Goal: Information Seeking & Learning: Learn about a topic

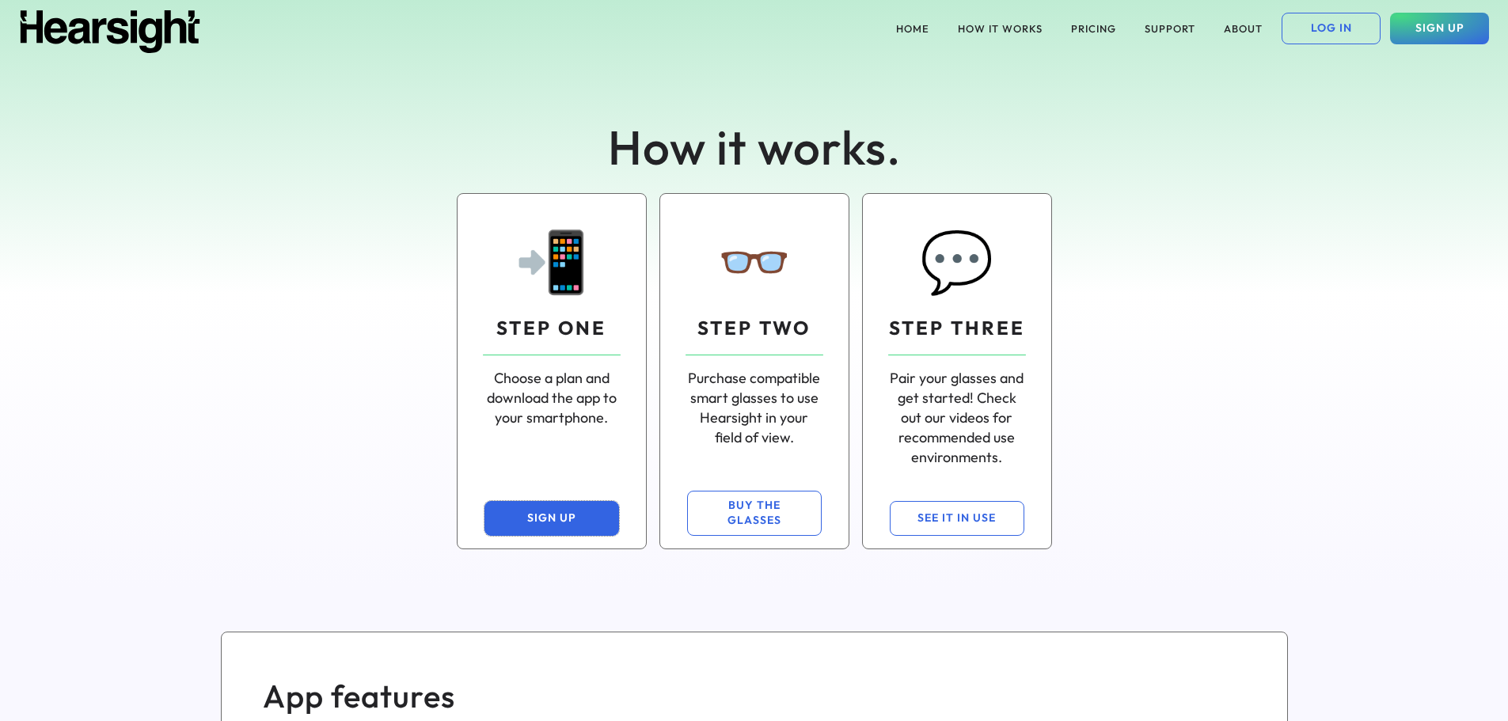
click at [549, 513] on button "SIGN UP" at bounding box center [552, 518] width 135 height 35
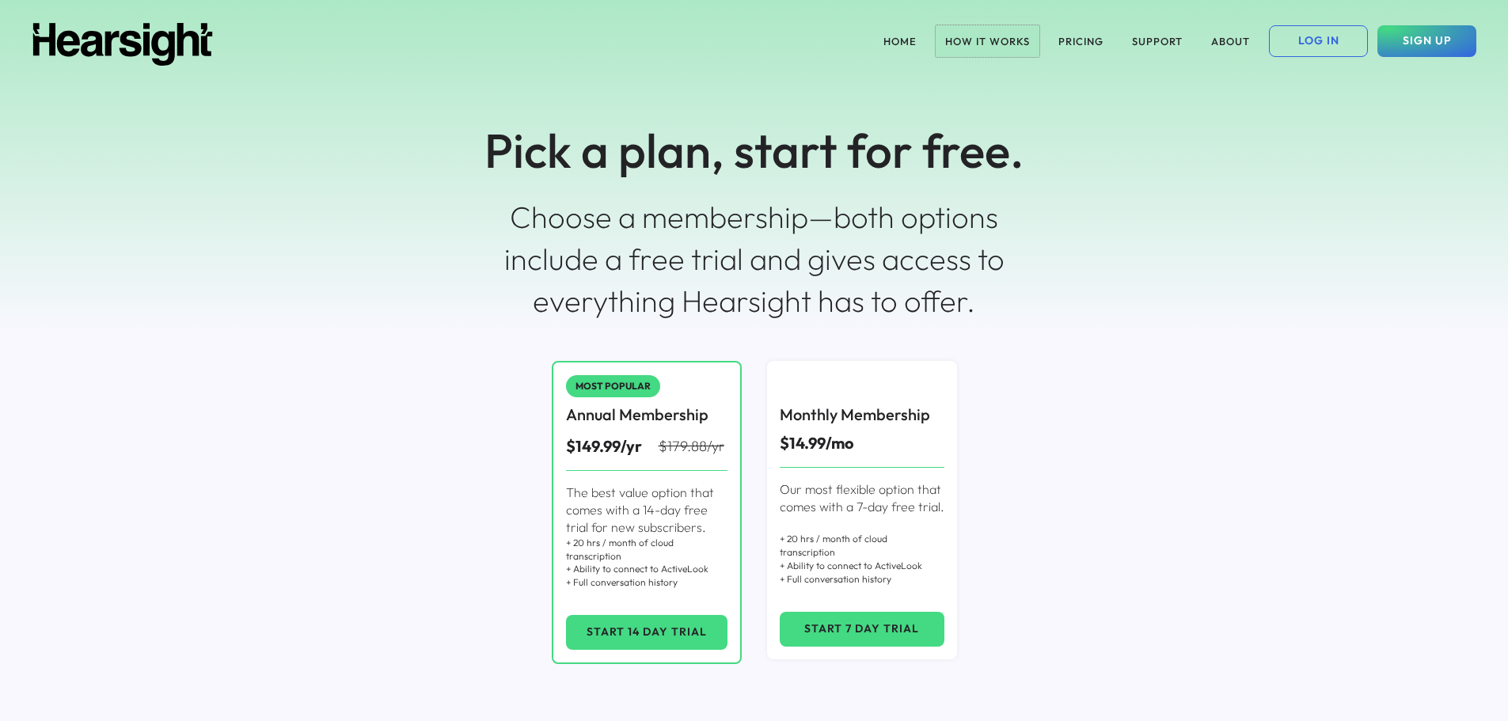
click at [993, 39] on button "HOW IT WORKS" at bounding box center [988, 41] width 104 height 32
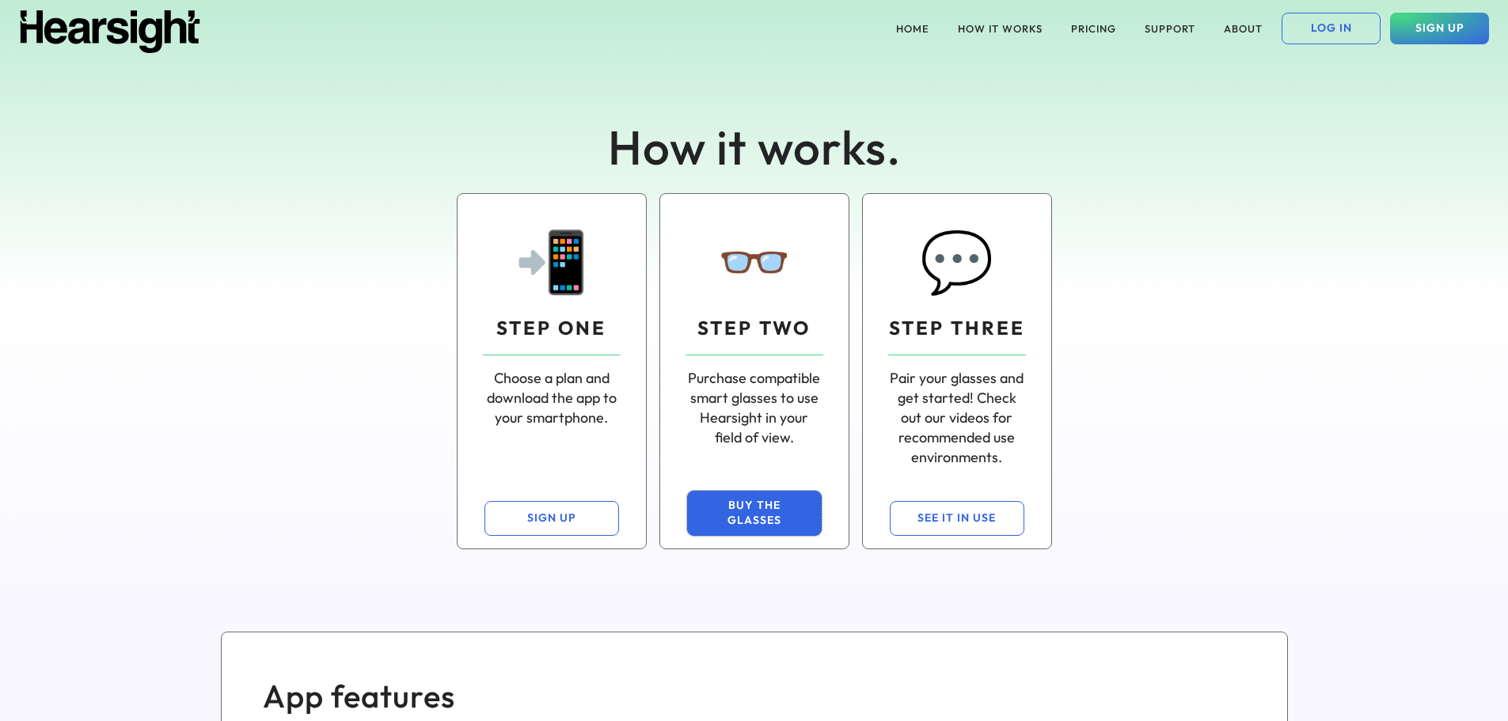
click at [754, 511] on button "BUY THE GLASSES" at bounding box center [754, 513] width 135 height 45
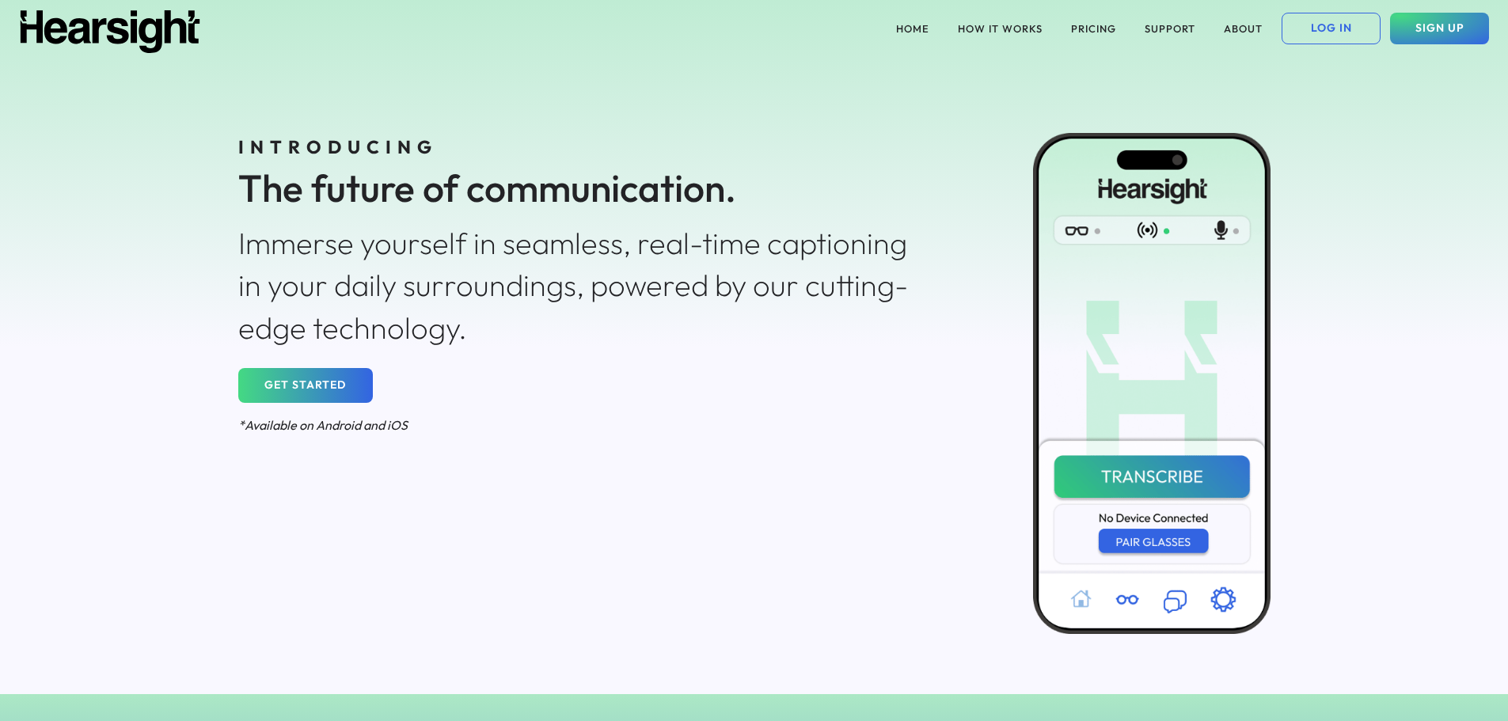
click at [331, 382] on button "GET STARTED" at bounding box center [305, 385] width 135 height 35
click at [1003, 23] on button "HOW IT WORKS" at bounding box center [1000, 29] width 104 height 32
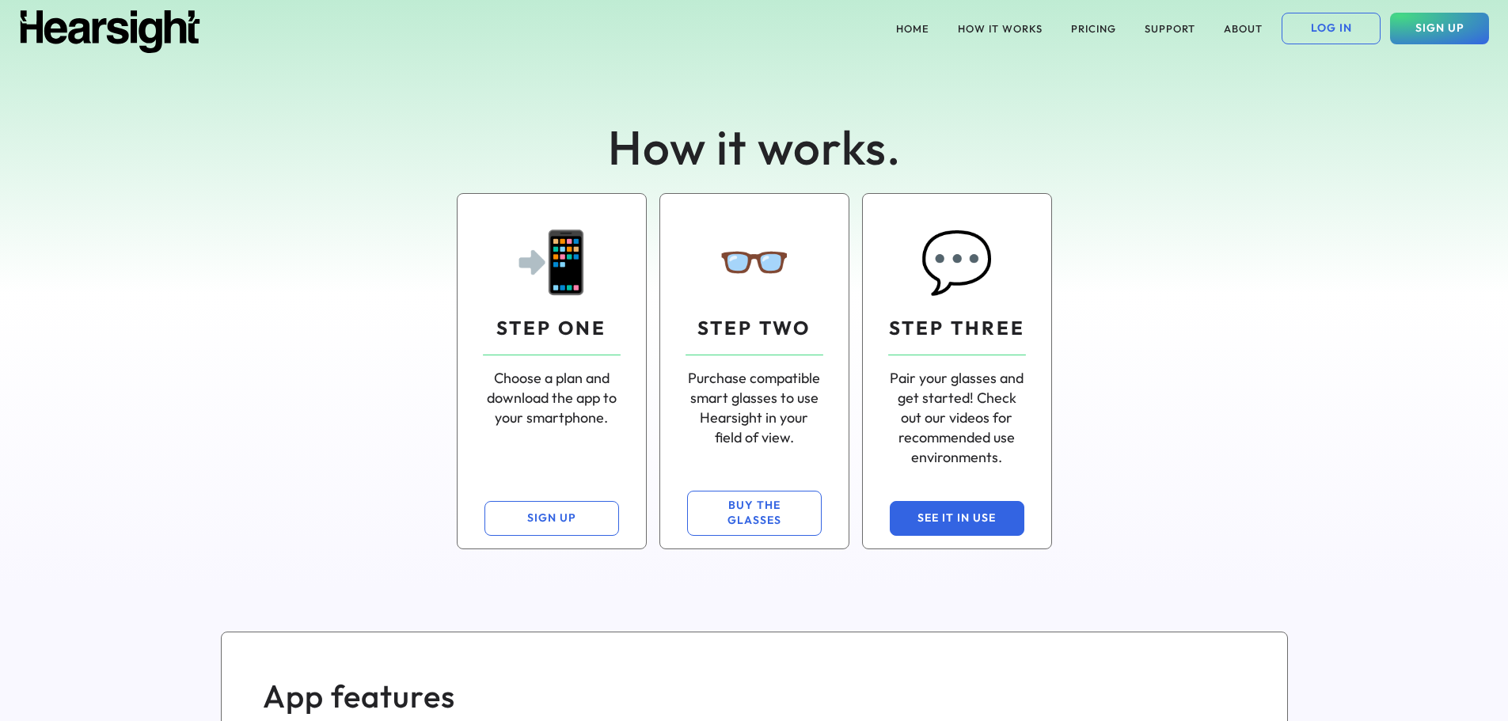
click at [960, 519] on button "SEE IT IN USE" at bounding box center [957, 518] width 135 height 35
